Goal: Find specific page/section: Find specific page/section

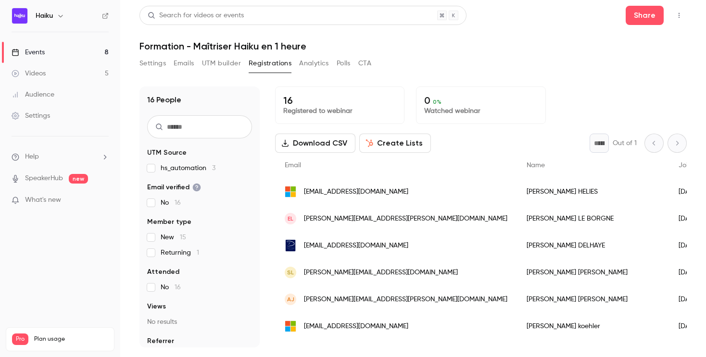
click at [73, 48] on link "Events 8" at bounding box center [60, 52] width 120 height 21
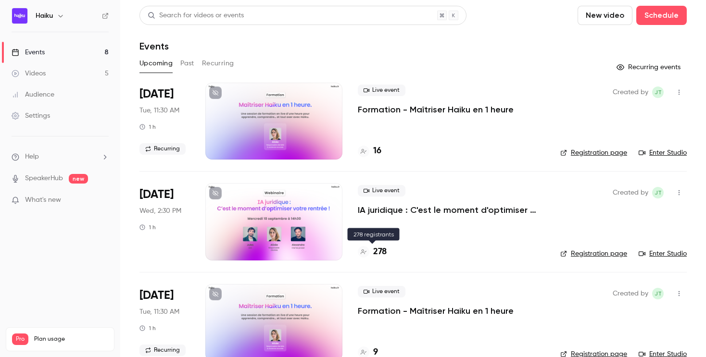
click at [381, 252] on h4 "278" at bounding box center [379, 252] width 13 height 13
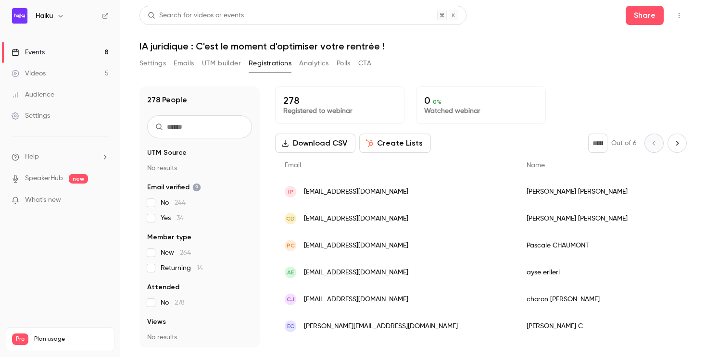
click at [672, 142] on icon "Next page" at bounding box center [677, 144] width 11 height 8
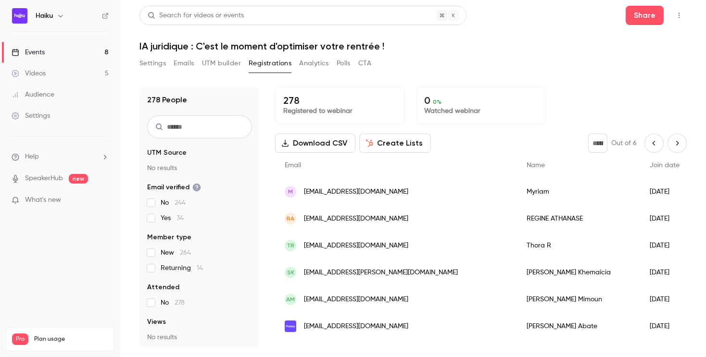
click at [673, 143] on icon "Next page" at bounding box center [677, 144] width 11 height 8
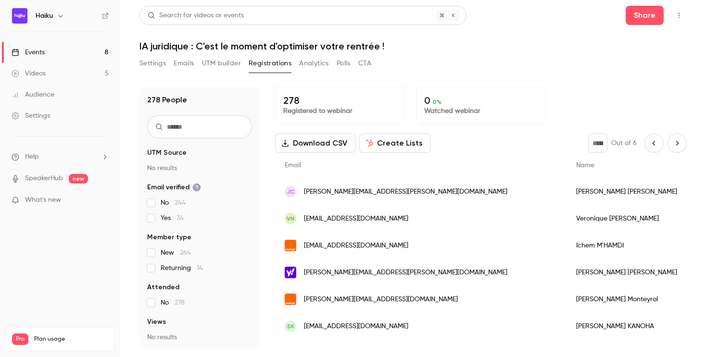
click at [672, 140] on icon "Next page" at bounding box center [677, 144] width 11 height 8
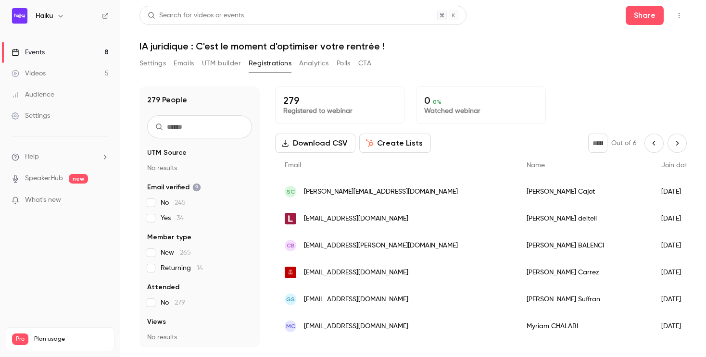
click at [672, 144] on icon "Next page" at bounding box center [677, 144] width 11 height 8
type input "*"
